Goal: Task Accomplishment & Management: Use online tool/utility

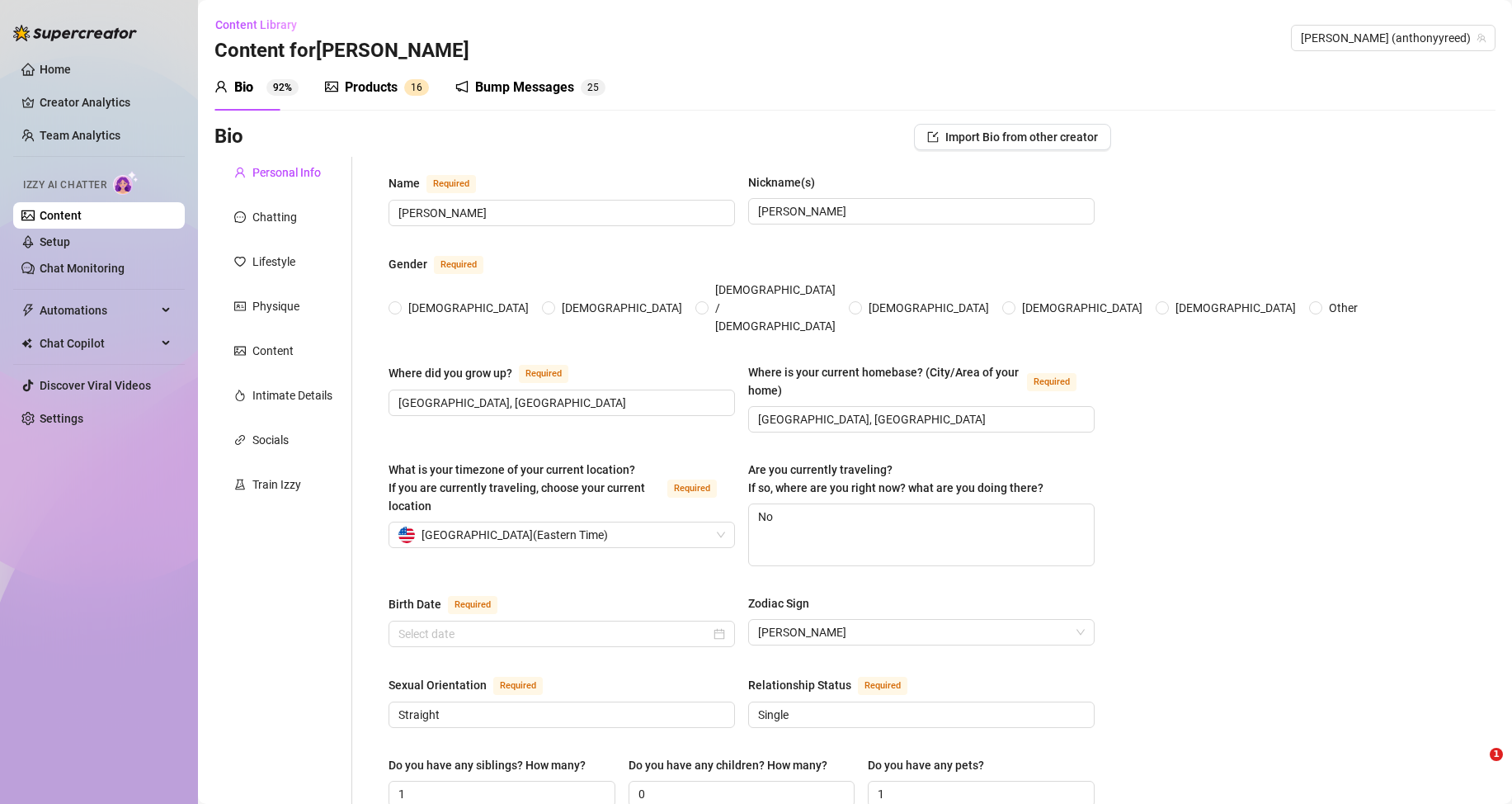
radio input "true"
type input "[DATE]"
click at [105, 268] on link "Chat Monitoring" at bounding box center [82, 268] width 85 height 13
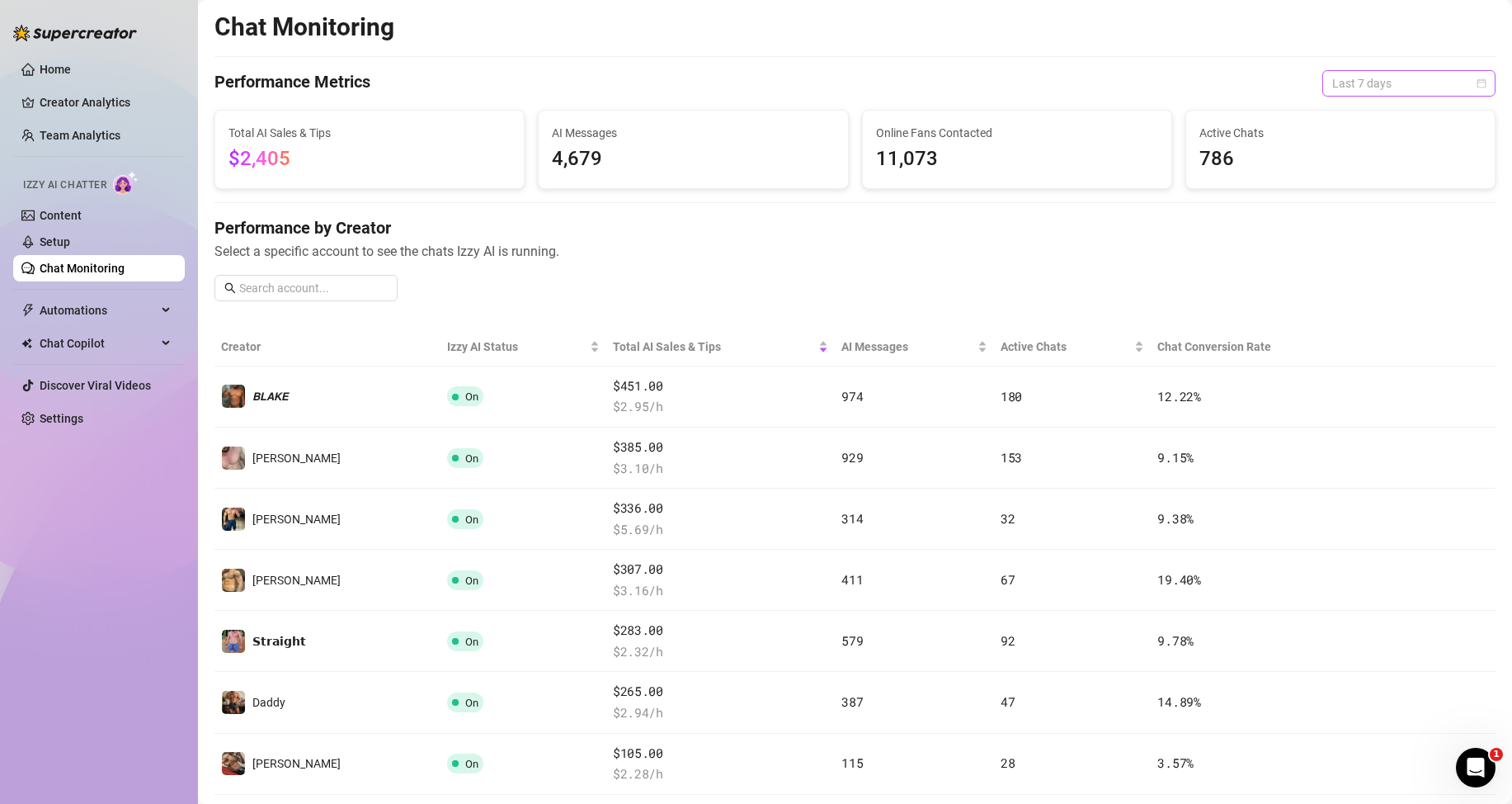
click at [1391, 81] on span "Last 7 days" at bounding box center [1408, 84] width 153 height 25
click at [1375, 116] on div "Last 24 hours" at bounding box center [1394, 116] width 147 height 18
